Goal: Task Accomplishment & Management: Use online tool/utility

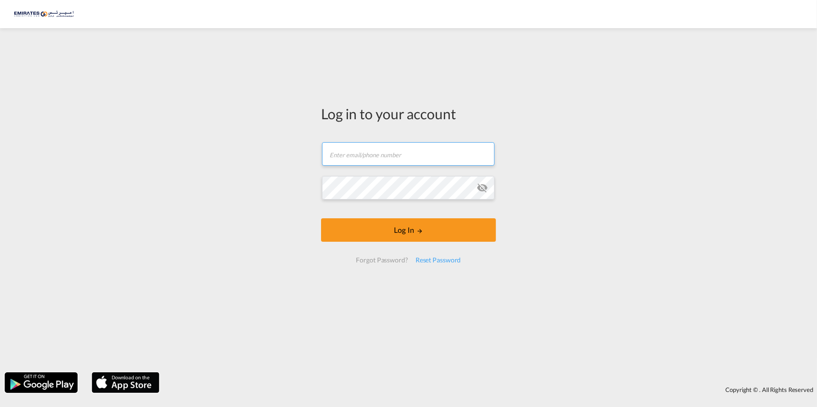
type input "[PERSON_NAME][EMAIL_ADDRESS][DOMAIN_NAME]"
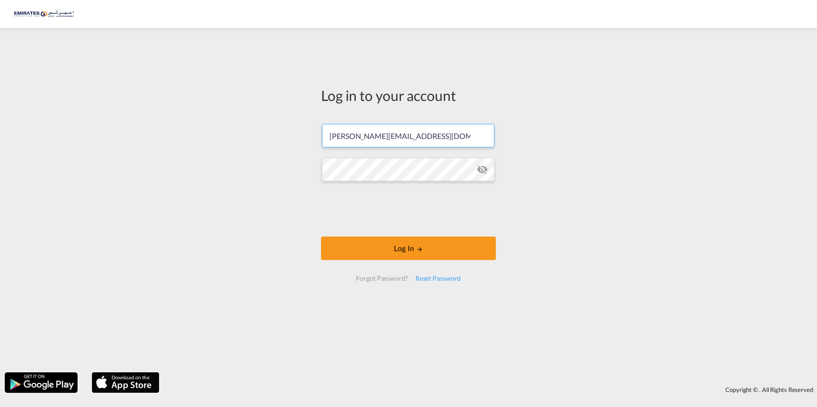
click at [411, 236] on form "[PERSON_NAME][EMAIL_ADDRESS][DOMAIN_NAME] Password field is required Log In For…" at bounding box center [408, 203] width 175 height 176
click at [406, 249] on button "Log In" at bounding box center [408, 248] width 175 height 23
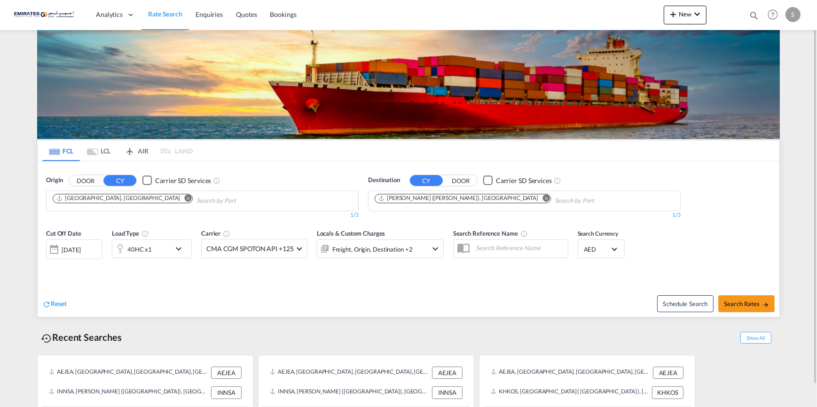
click at [542, 198] on md-icon "Remove" at bounding box center [545, 198] width 7 height 7
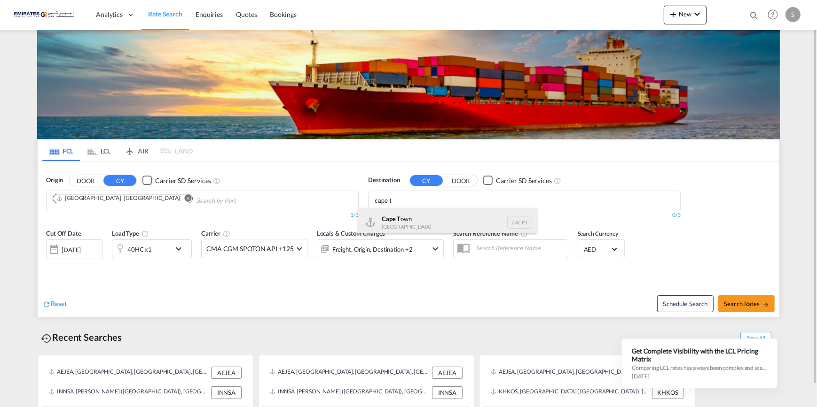
type input "cape t"
click at [392, 218] on div "Cape T own [GEOGRAPHIC_DATA] ZACPT" at bounding box center [447, 222] width 179 height 28
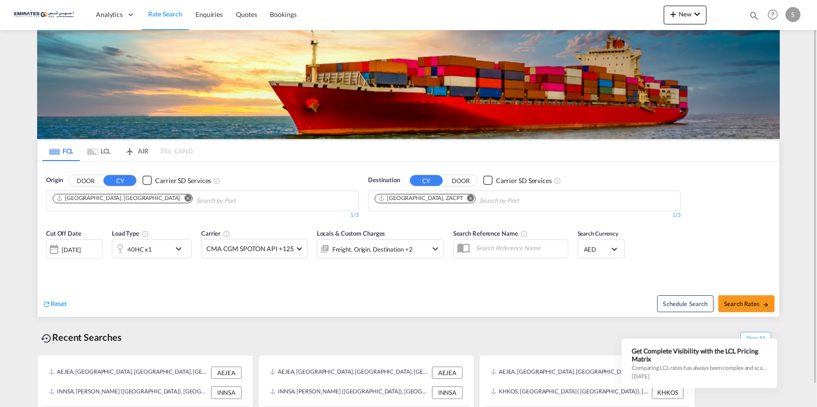
click at [176, 250] on md-icon "icon-chevron-down" at bounding box center [181, 248] width 16 height 11
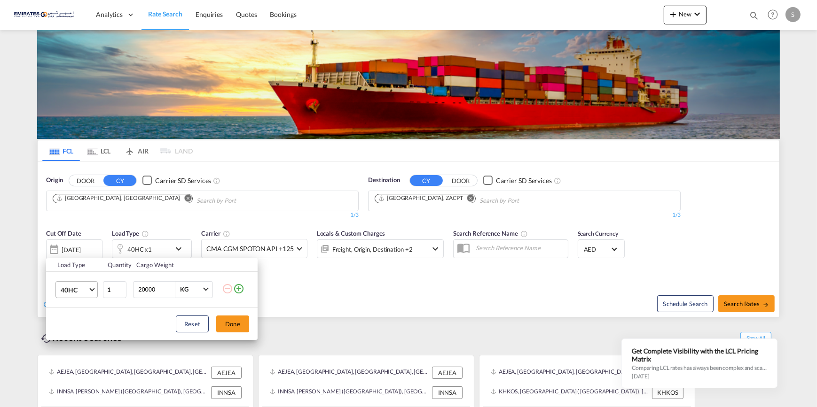
click at [89, 288] on md-select-value "40HC" at bounding box center [79, 290] width 38 height 16
click at [74, 245] on div "20GP" at bounding box center [68, 244] width 16 height 9
click at [324, 316] on div "Load Type Quantity Cargo Weight 20GP 1 20000 KG KG Load type addition is restri…" at bounding box center [408, 203] width 817 height 407
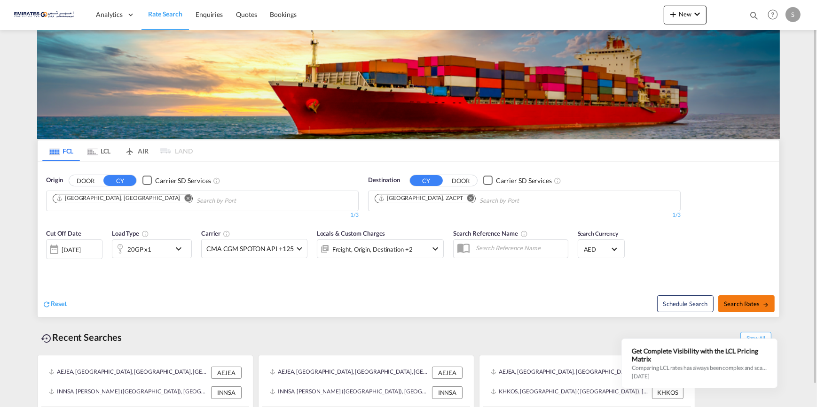
click at [734, 301] on span "Search Rates" at bounding box center [746, 304] width 45 height 8
type input "AEJEA to ZACPT / [DATE]"
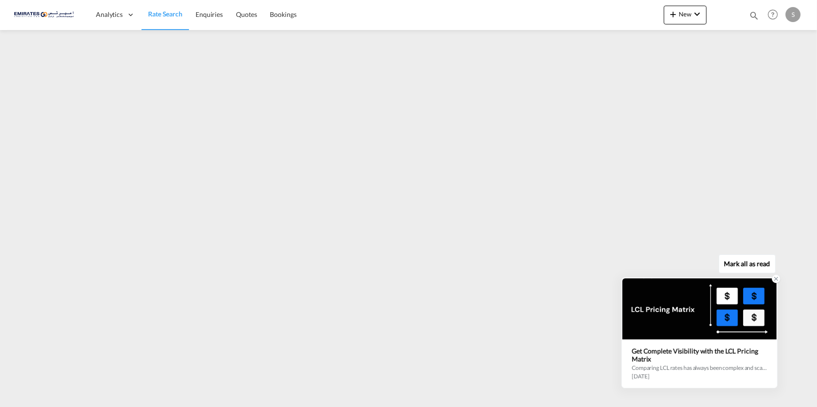
click at [774, 281] on icon at bounding box center [775, 279] width 7 height 7
